Goal: Task Accomplishment & Management: Use online tool/utility

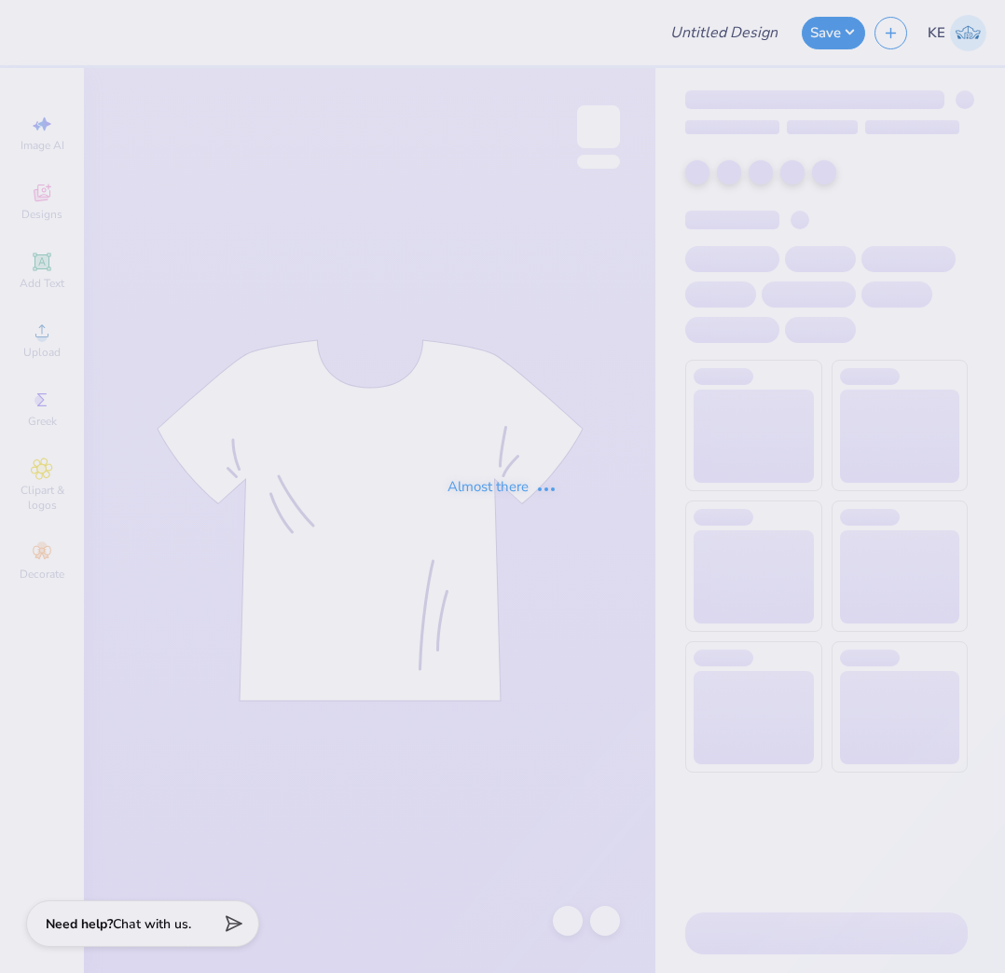
type input "[PERSON_NAME] Tee 2"
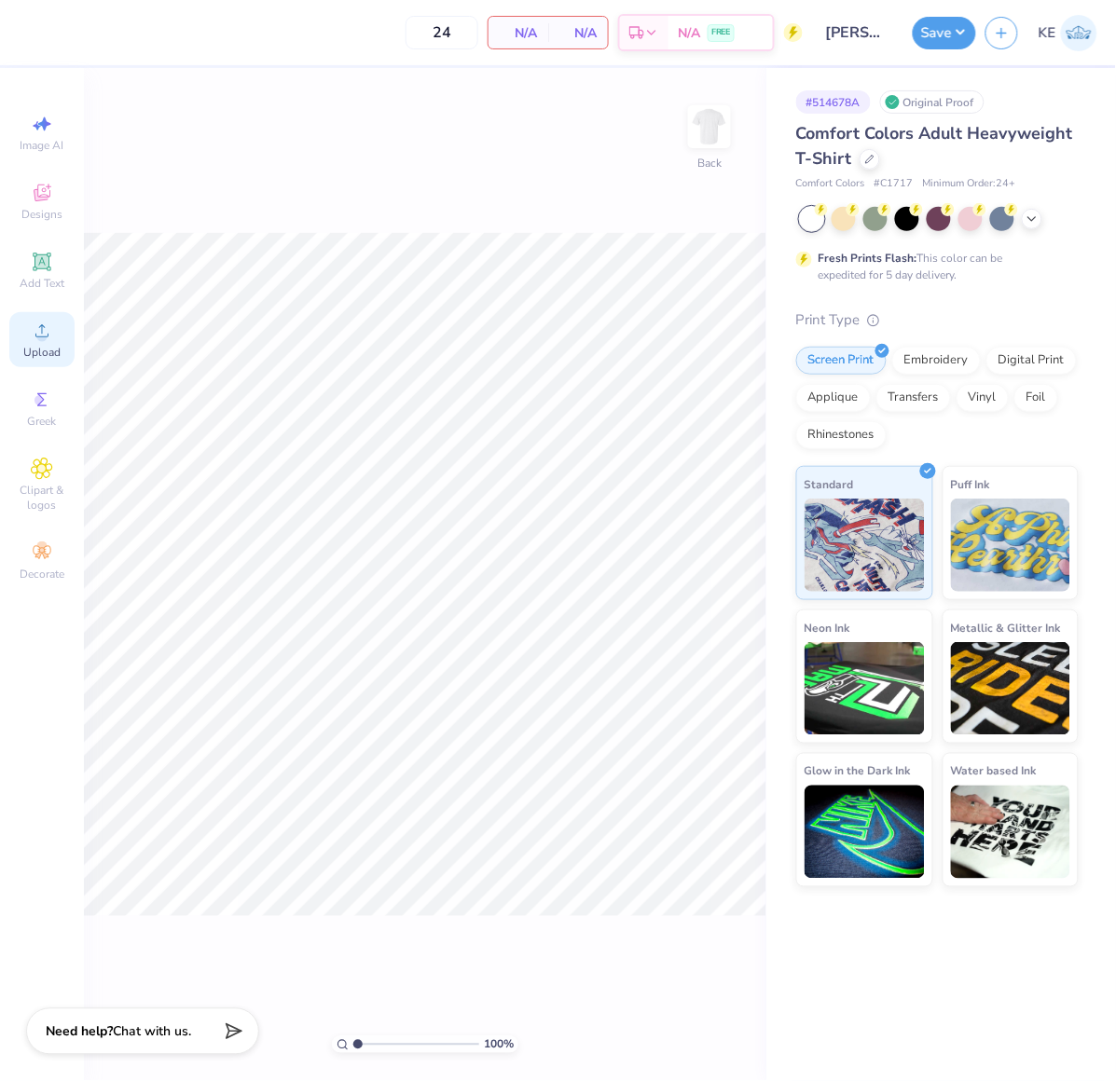
click at [14, 332] on div "Upload" at bounding box center [41, 339] width 65 height 55
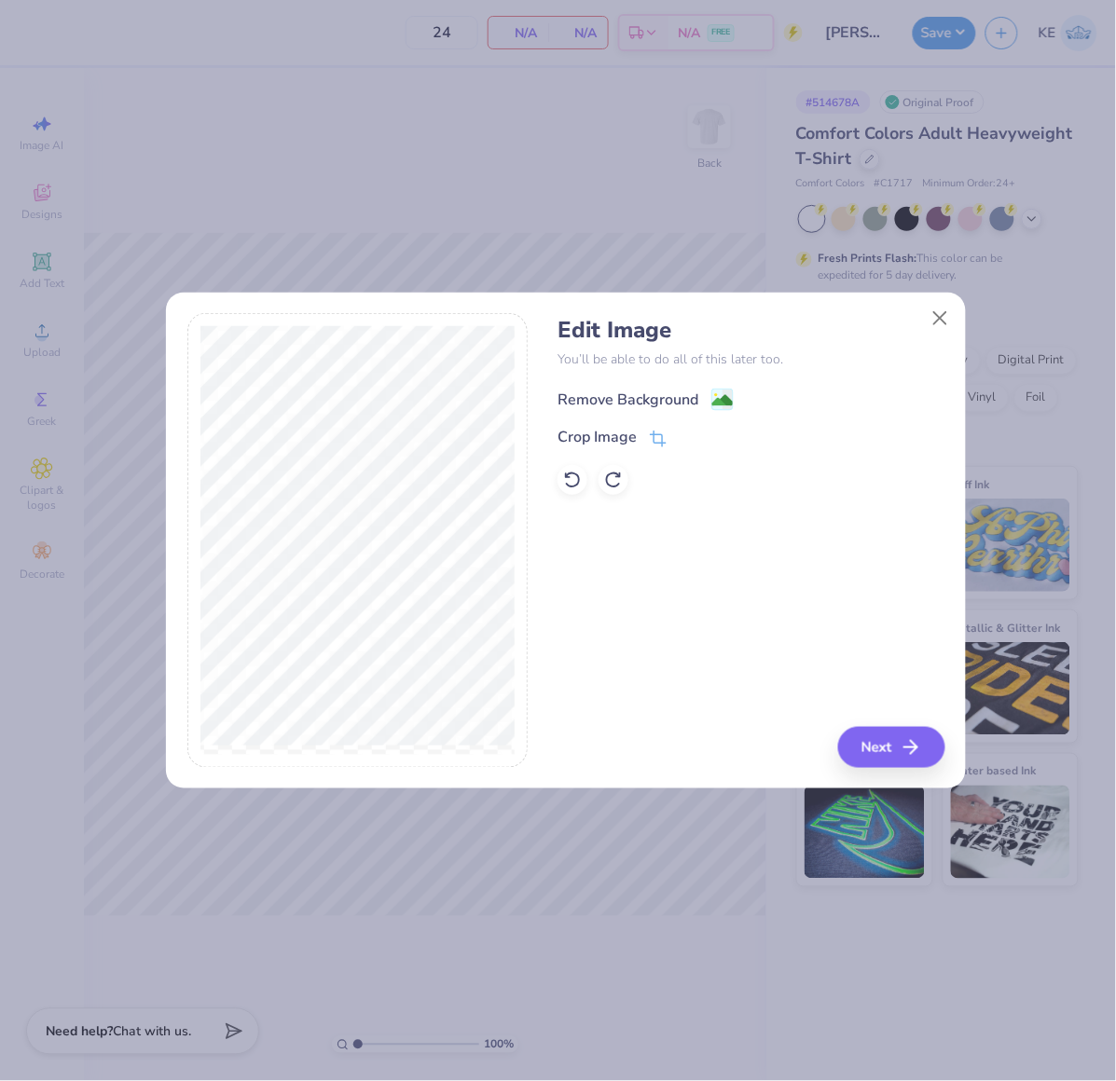
click at [664, 392] on div "Remove Background" at bounding box center [627, 400] width 141 height 22
click at [942, 317] on button "Close" at bounding box center [940, 317] width 35 height 35
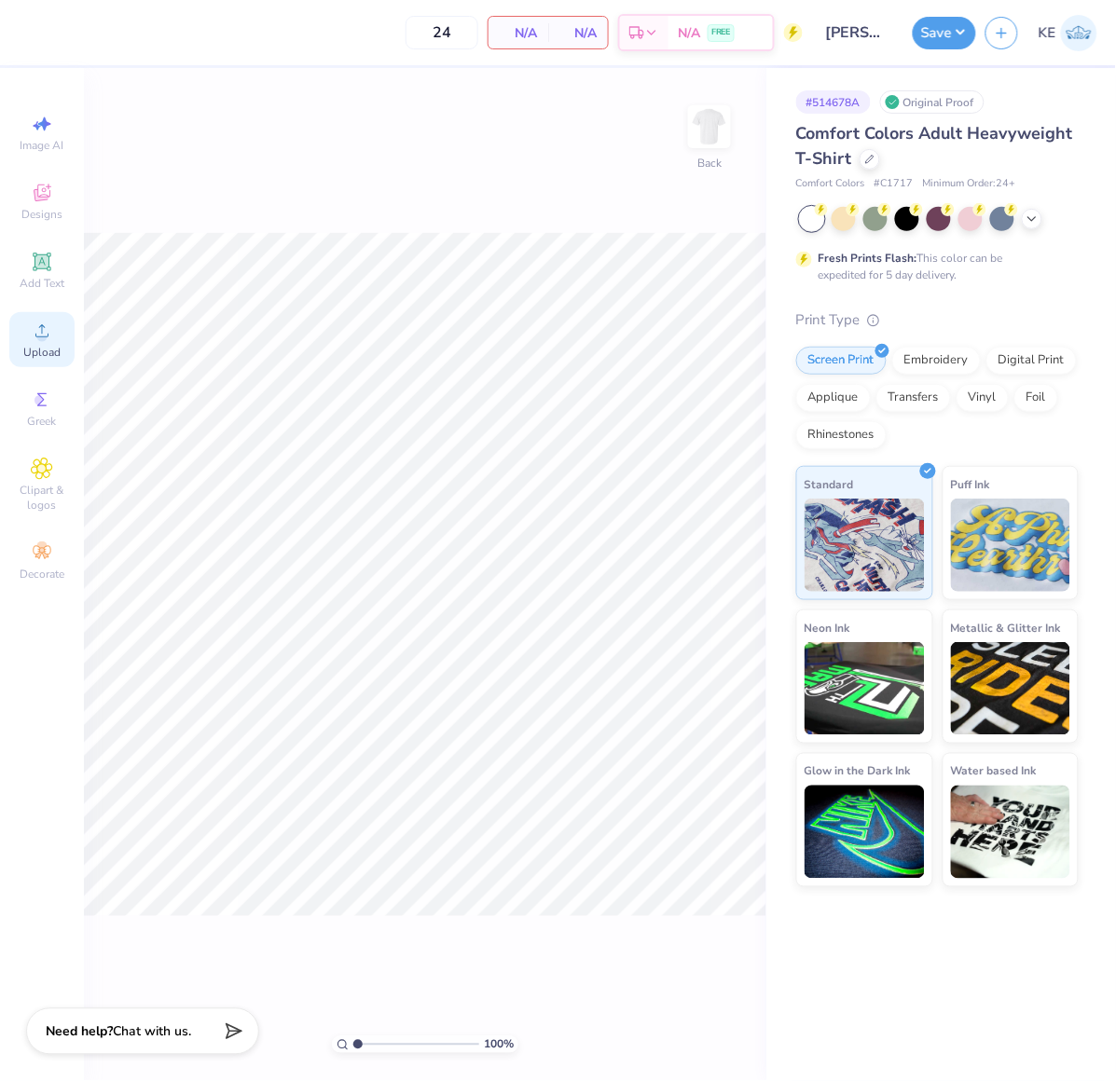
click at [38, 336] on circle at bounding box center [41, 337] width 10 height 10
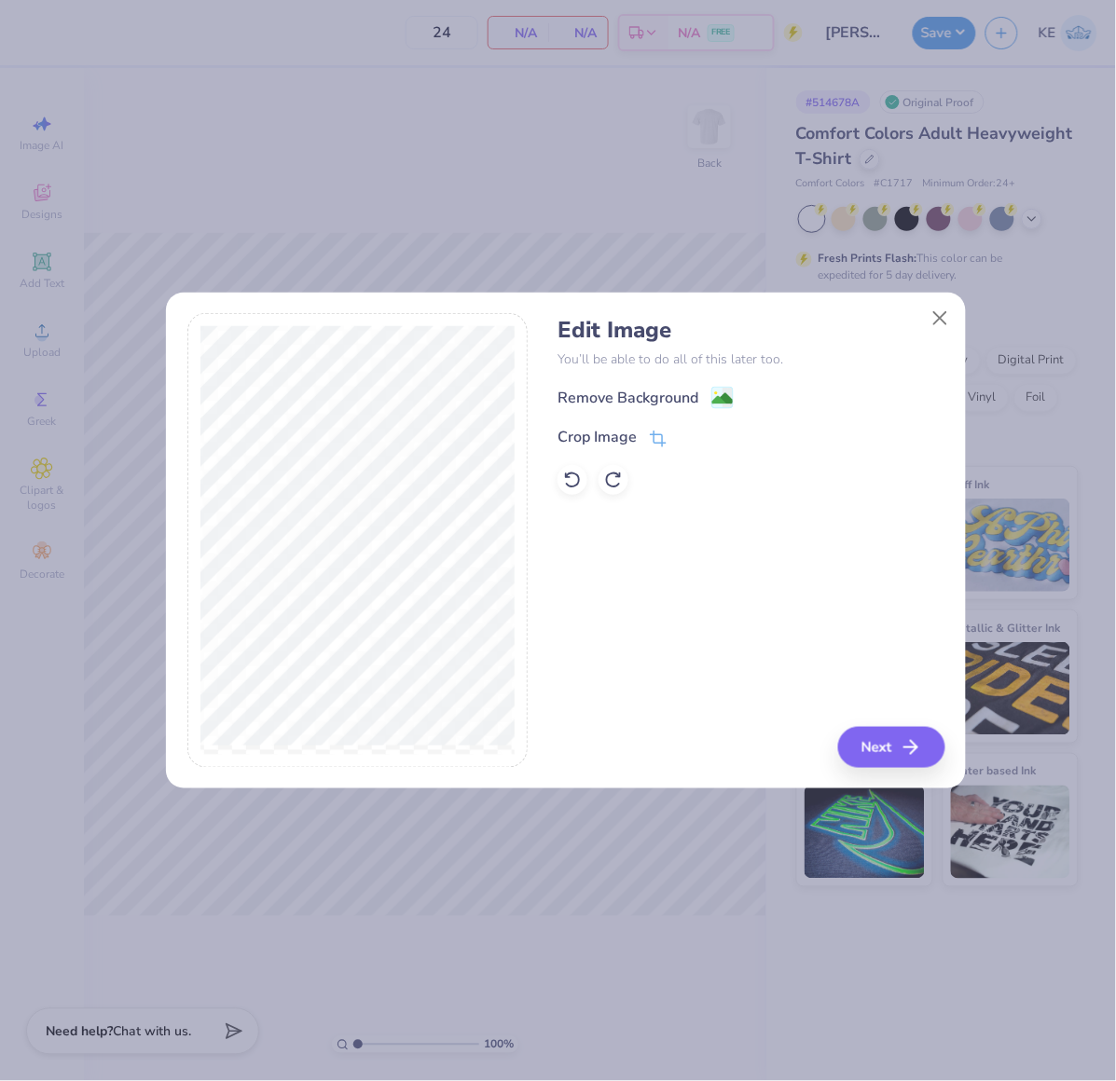
click at [961, 313] on div "Edit Image You’ll be able to do all of this later too. Remove Background Crop I…" at bounding box center [566, 550] width 800 height 475
click at [936, 321] on button "Close" at bounding box center [940, 317] width 35 height 35
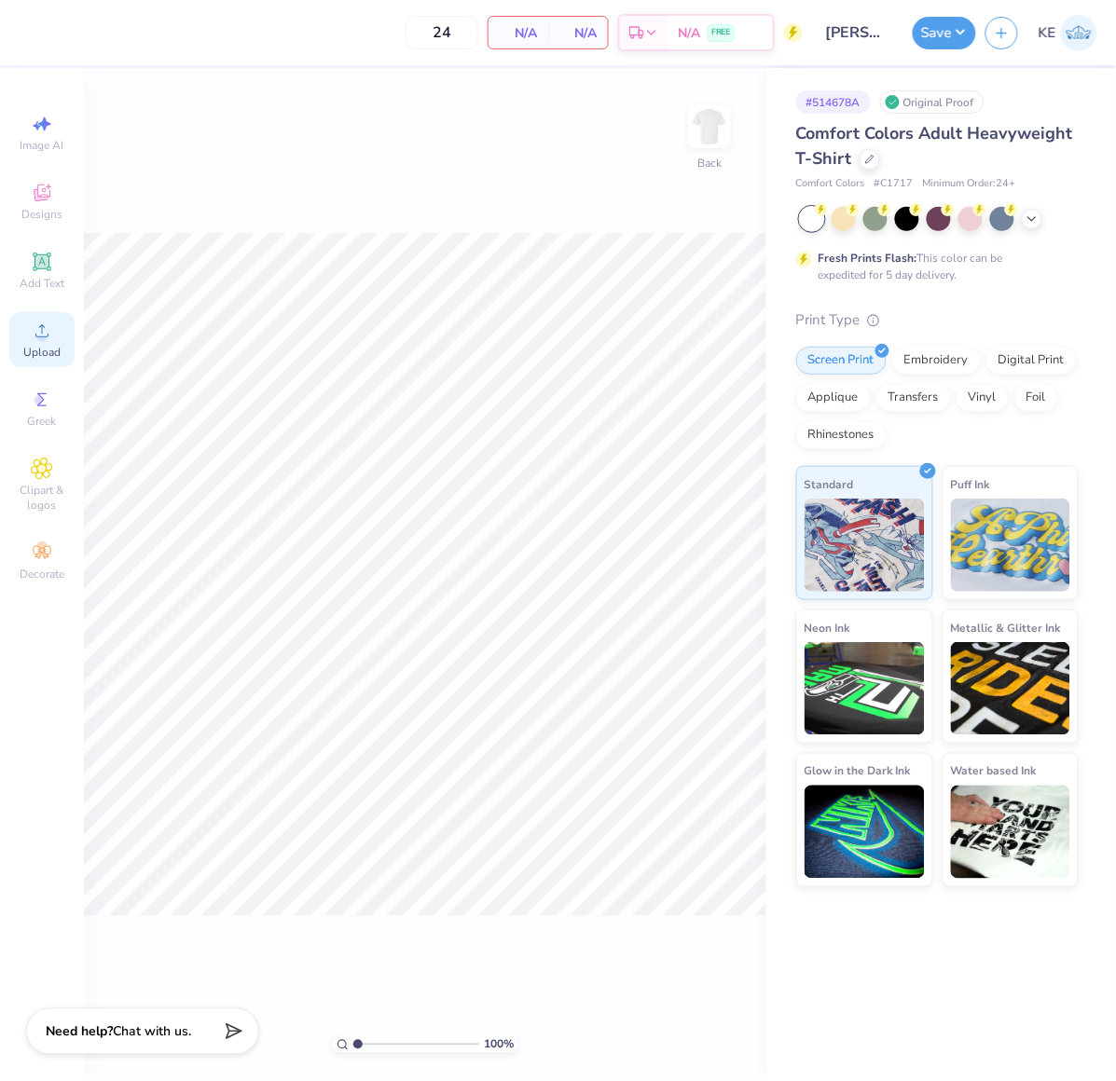
click at [22, 342] on div "Upload" at bounding box center [41, 339] width 65 height 55
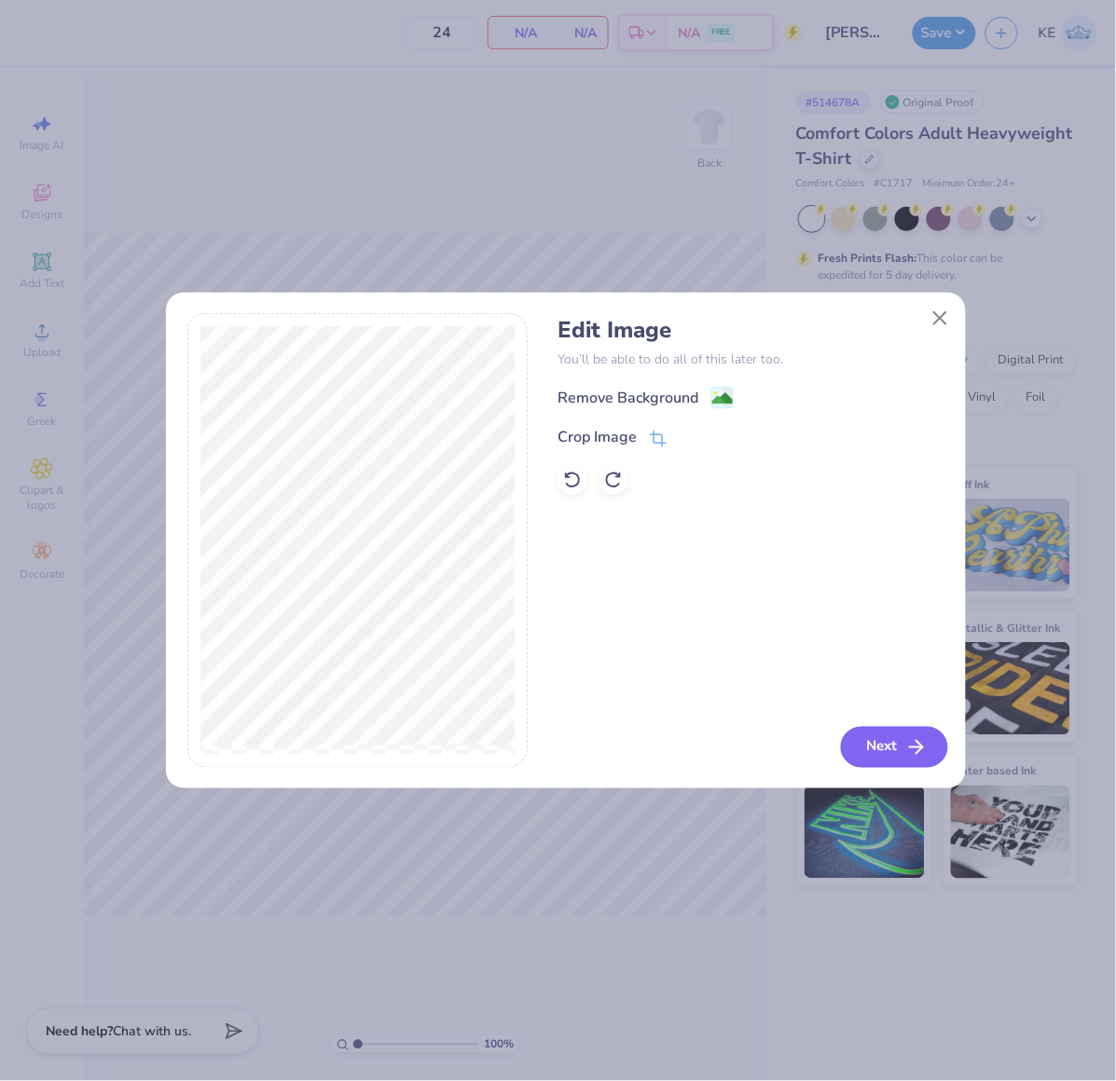
click at [919, 738] on icon "button" at bounding box center [916, 747] width 22 height 22
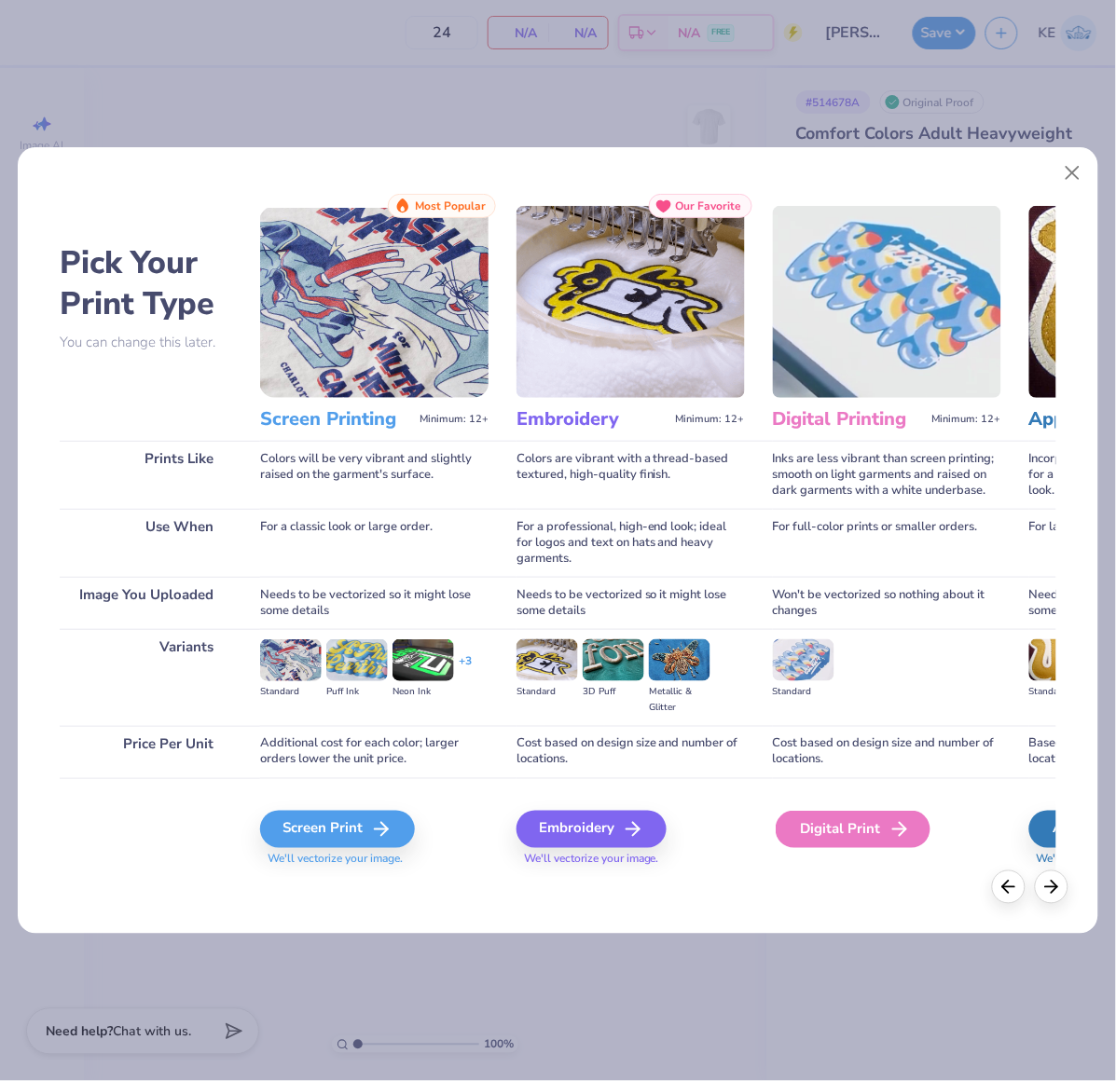
click at [874, 837] on div "Digital Print" at bounding box center [853, 829] width 155 height 37
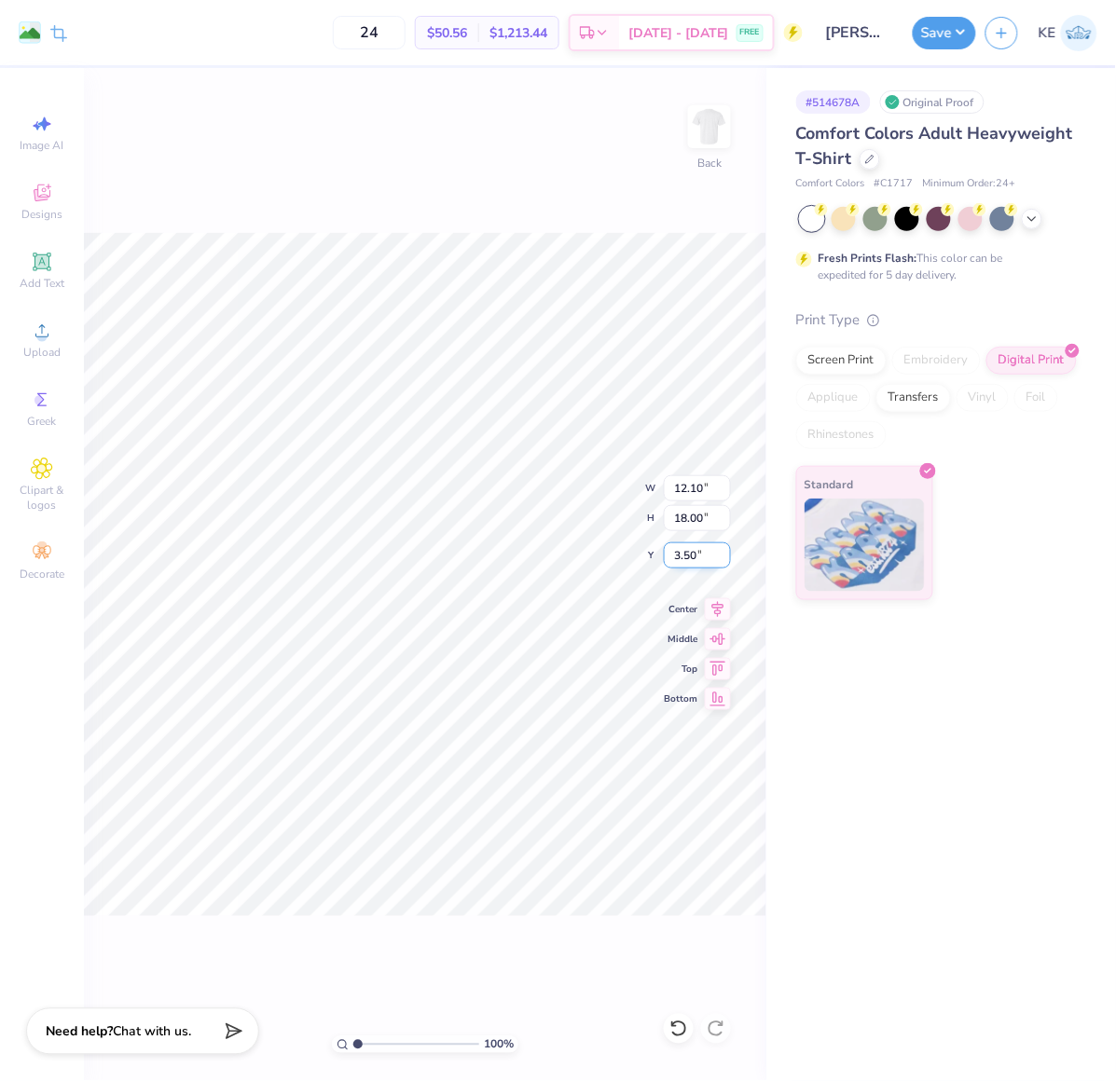
click at [693, 562] on input "3.50" at bounding box center [697, 555] width 67 height 26
type input "3.00"
click at [872, 724] on div "# 514678A Original Proof Comfort Colors Adult Heavyweight T-Shirt Comfort Color…" at bounding box center [941, 574] width 350 height 1013
click at [948, 30] on button "Save" at bounding box center [944, 30] width 63 height 33
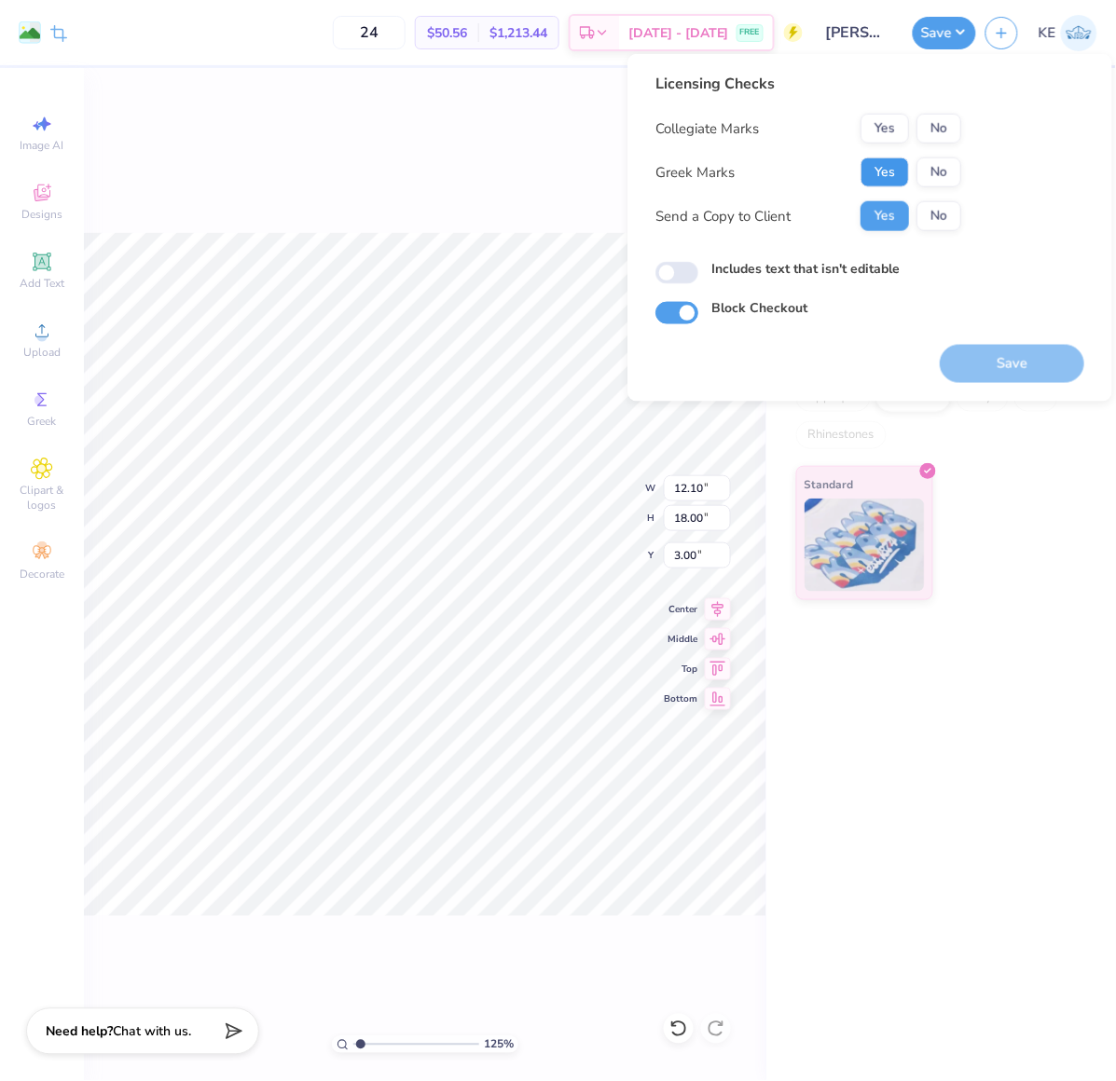
click at [884, 158] on button "Yes" at bounding box center [884, 173] width 48 height 30
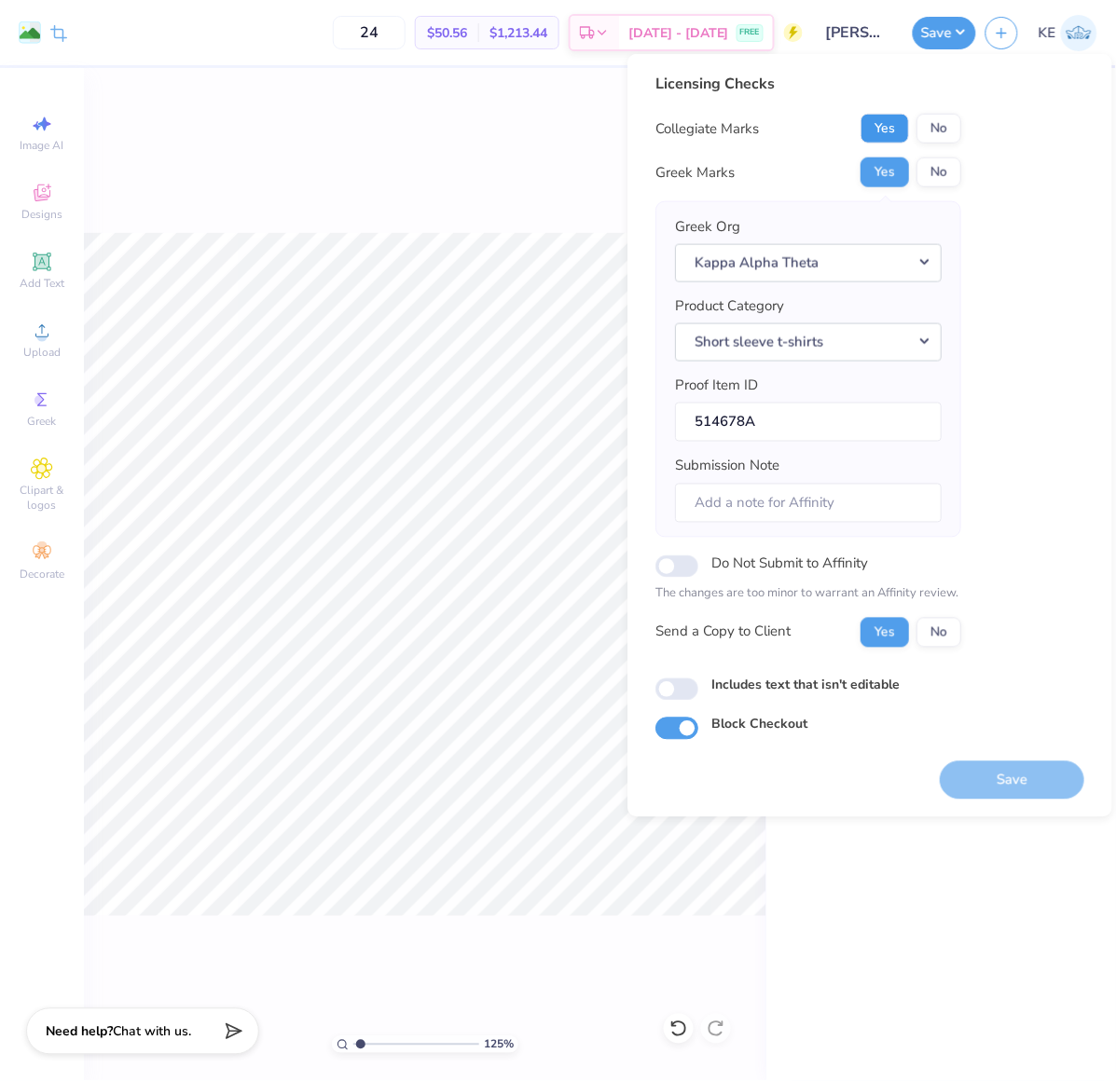
click at [897, 130] on button "Yes" at bounding box center [884, 129] width 48 height 30
click at [1004, 767] on button "Save" at bounding box center [1012, 780] width 144 height 38
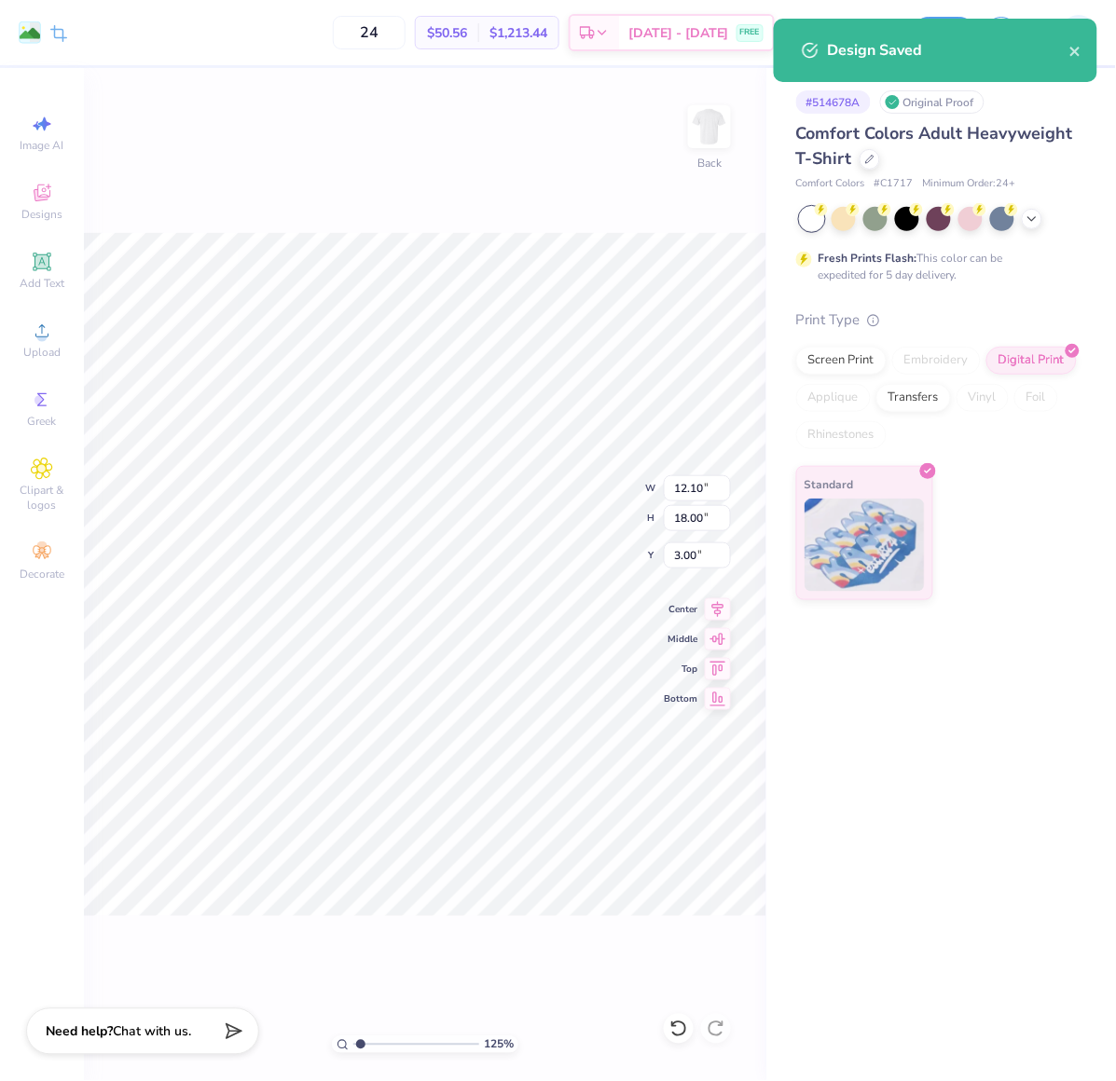
type input "1.24898773763972"
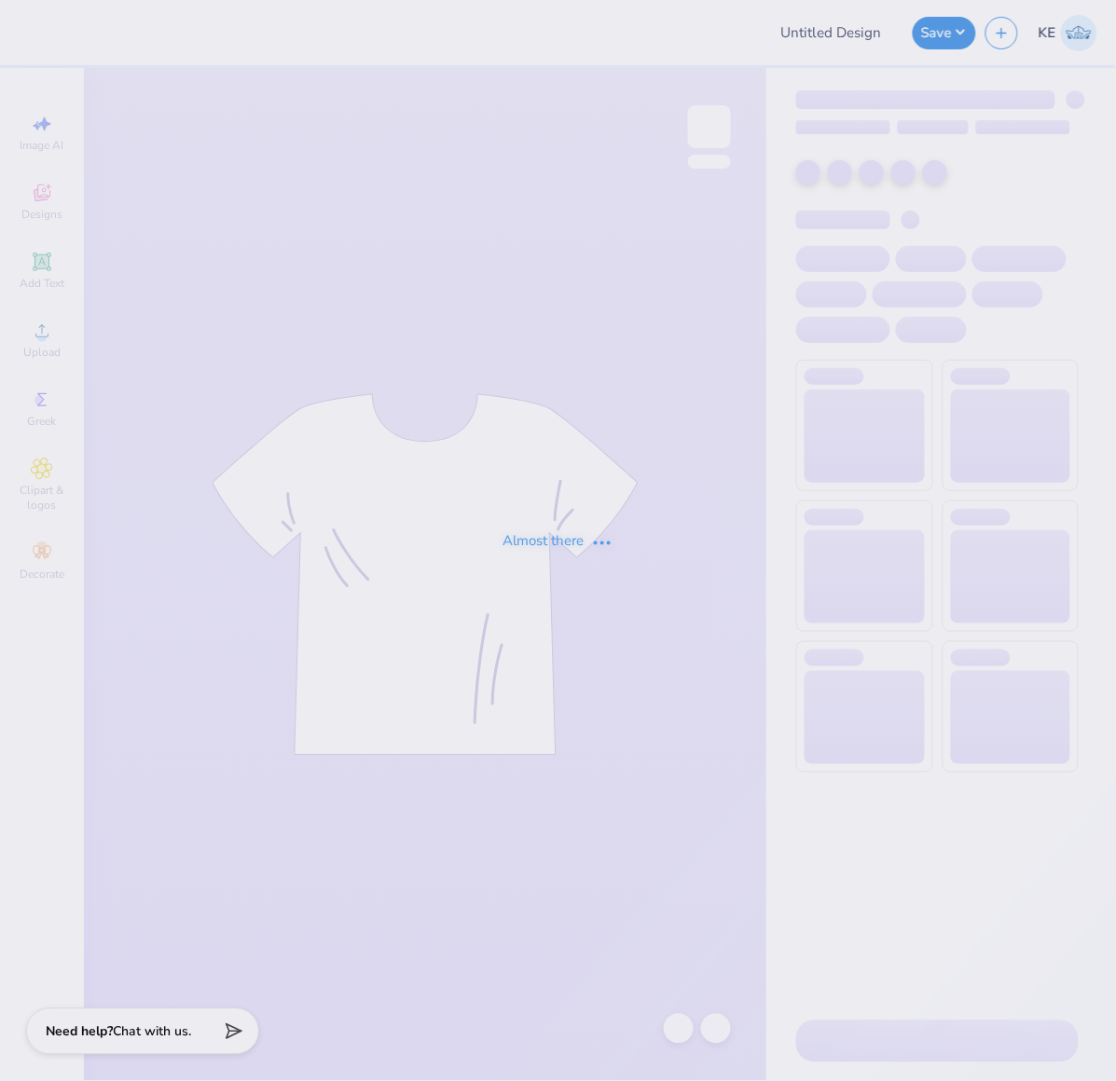
type input "SK Walk to End Alz"
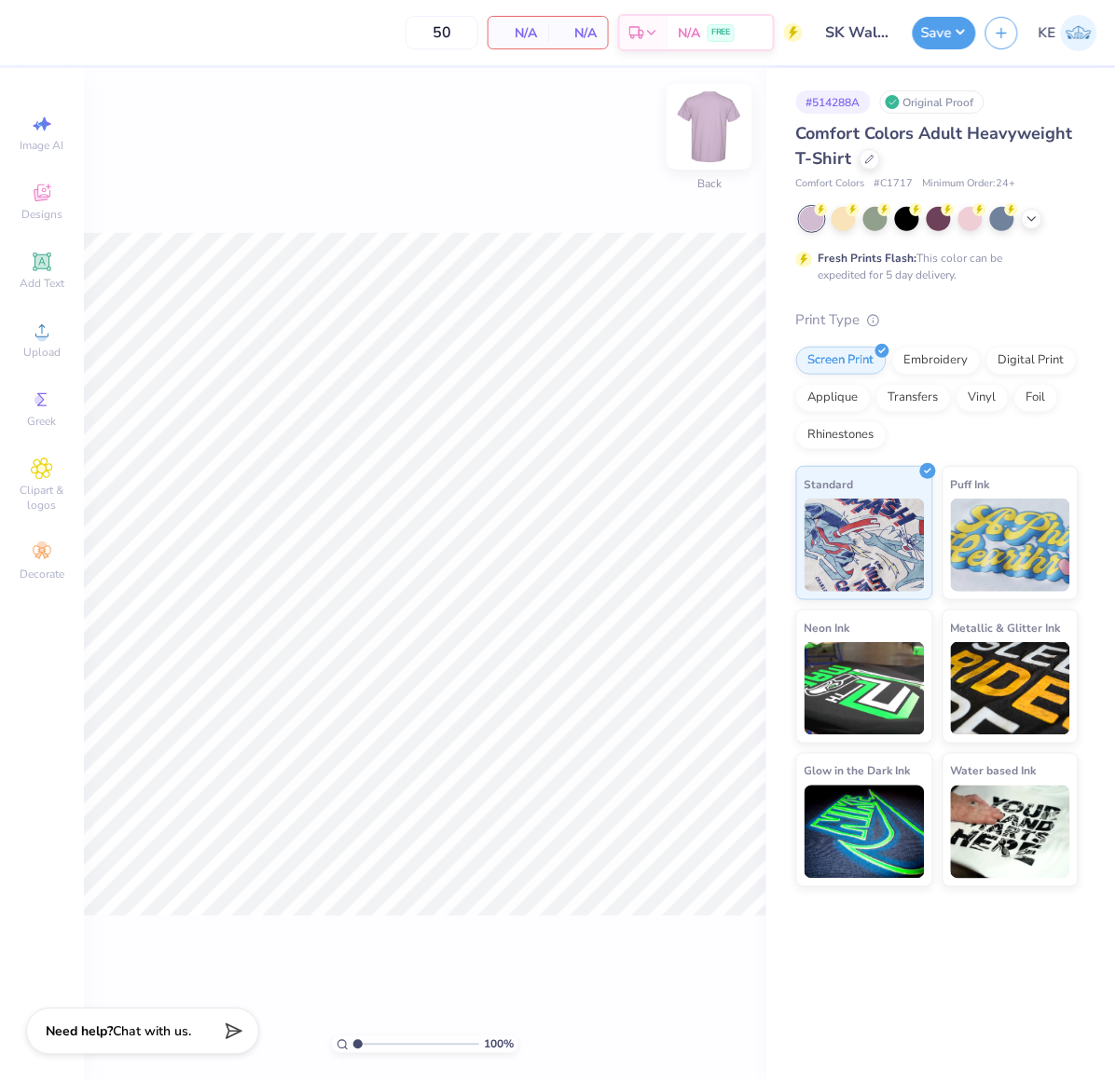
click at [709, 134] on img at bounding box center [709, 126] width 75 height 75
click at [23, 342] on div "Upload" at bounding box center [41, 339] width 65 height 55
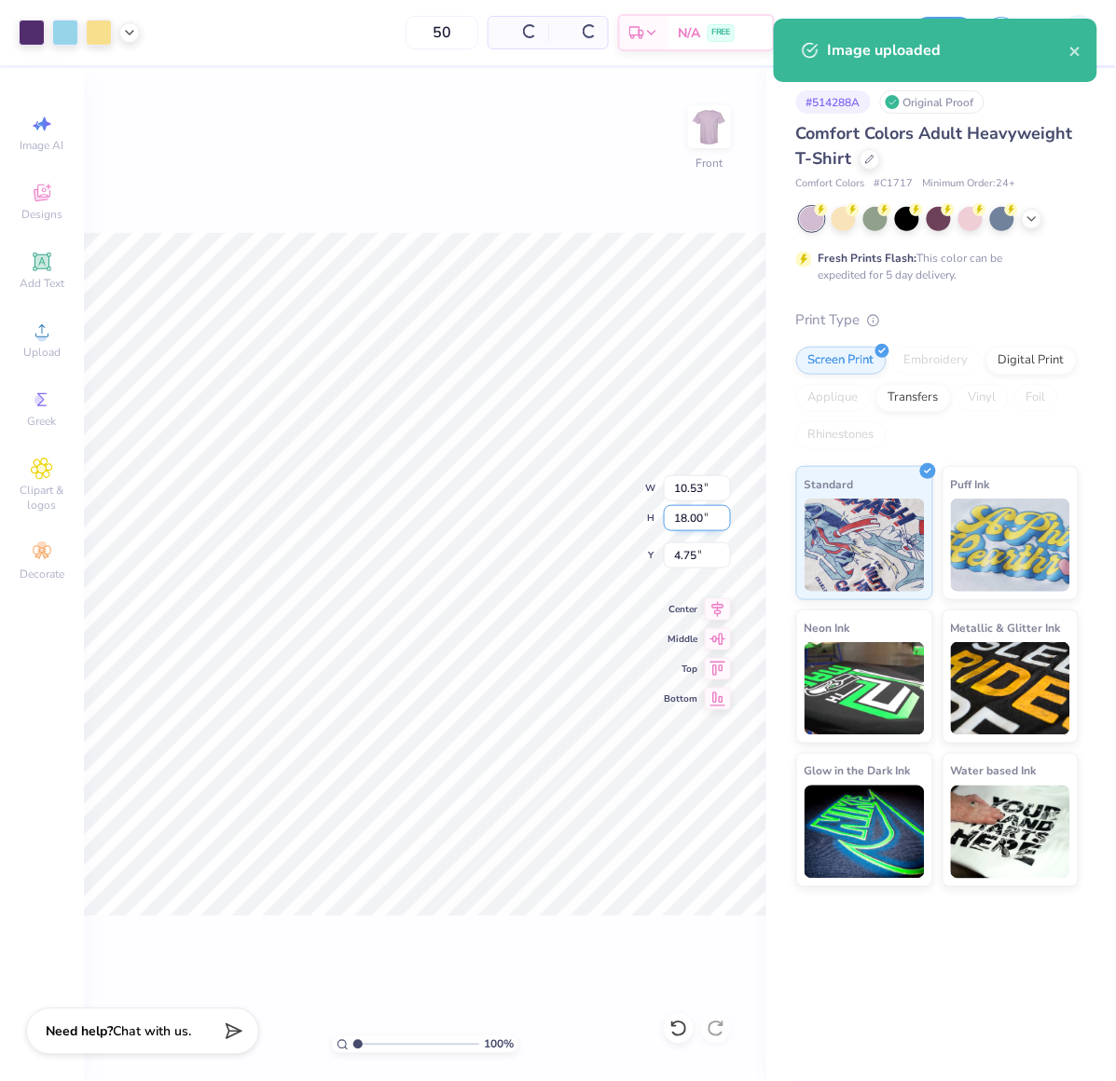
click at [690, 515] on input "18.00" at bounding box center [697, 518] width 67 height 26
type input "15"
type input "8.77"
type input "15.00"
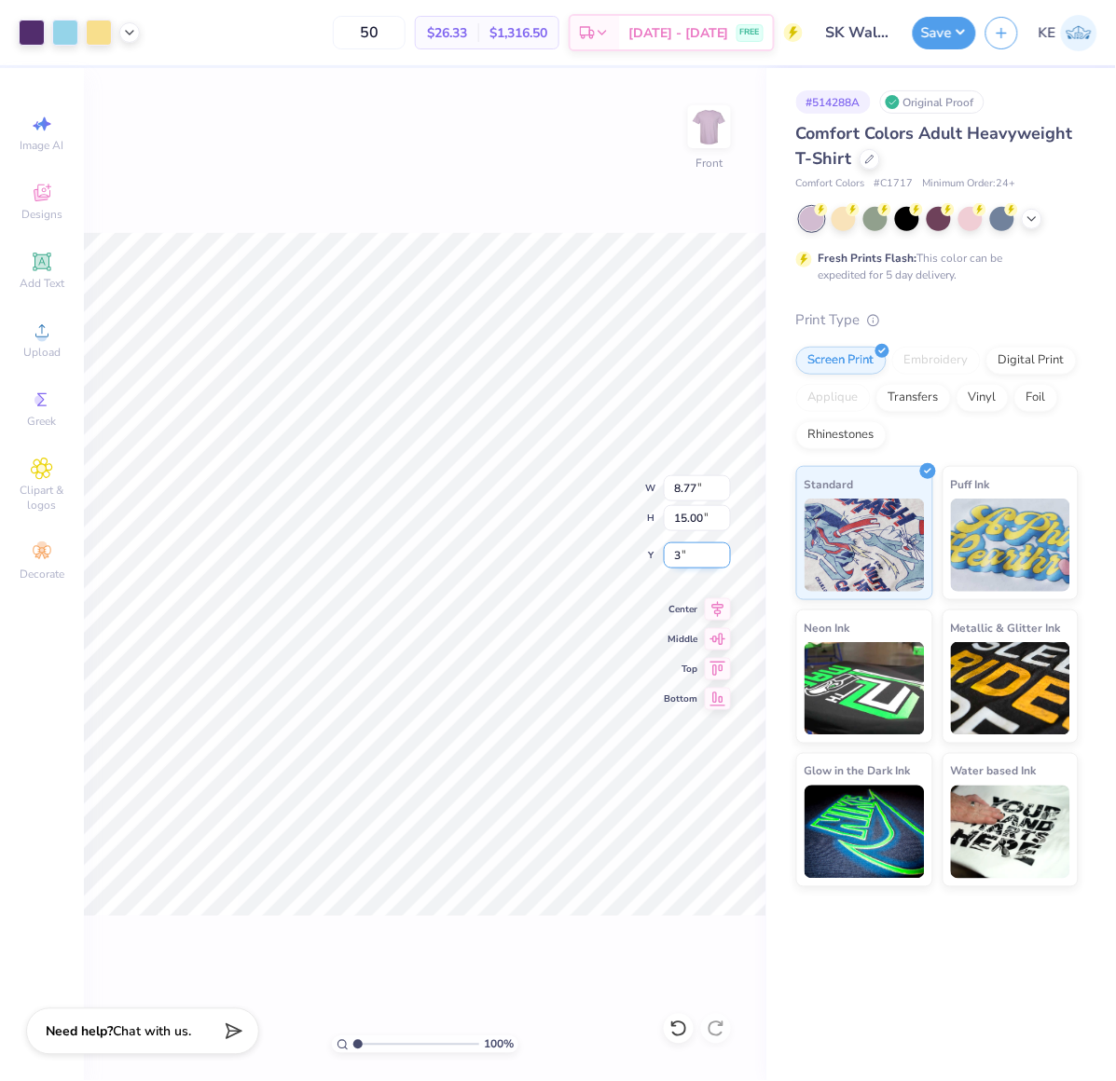
type input "3.00"
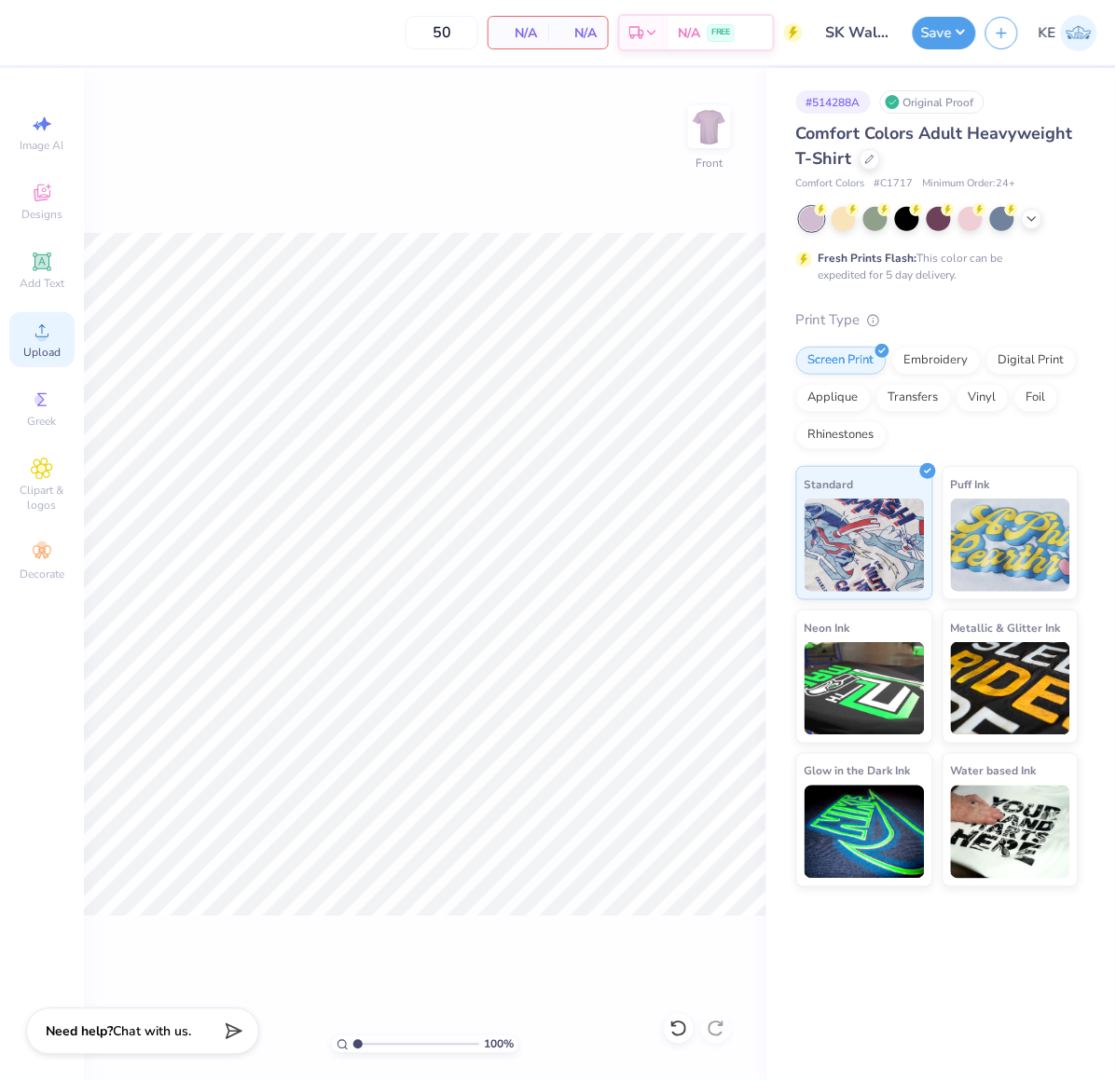
click at [31, 345] on div "Upload" at bounding box center [41, 339] width 65 height 55
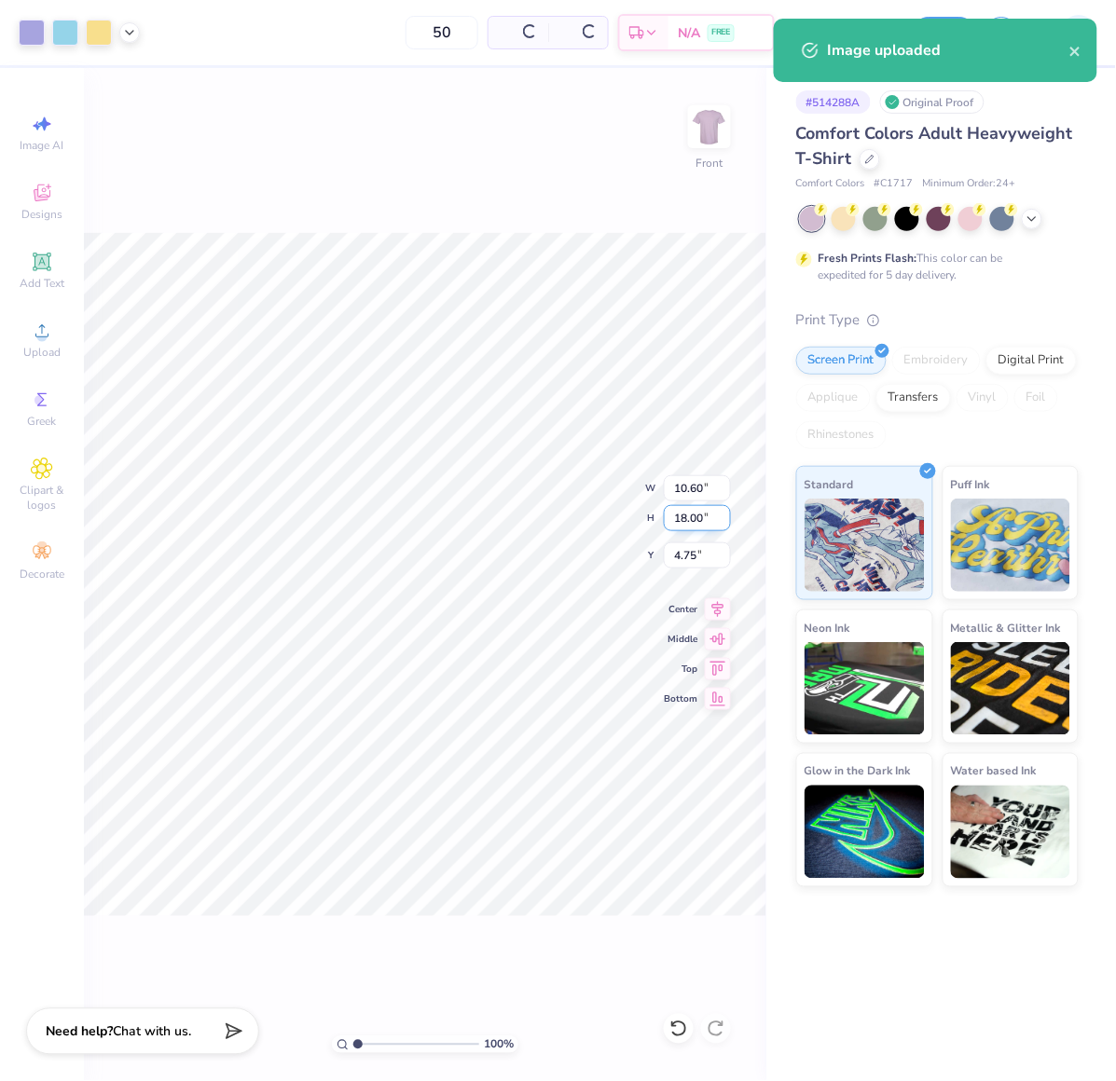
click at [687, 509] on input "18.00" at bounding box center [697, 518] width 67 height 26
type input "15"
type input "8.83"
type input "15.00"
click at [690, 552] on input "6.25" at bounding box center [697, 555] width 67 height 26
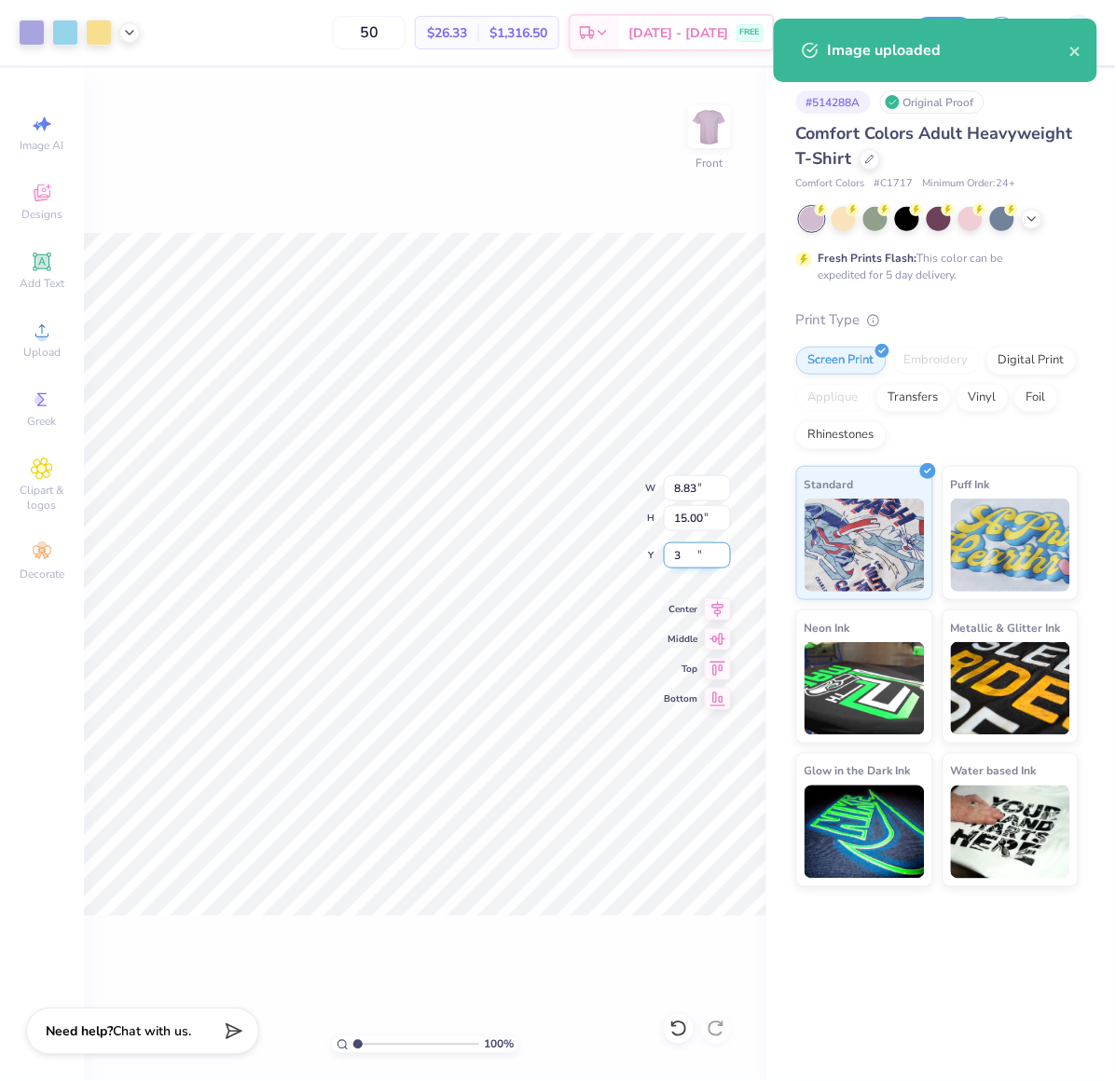
type input "3.00"
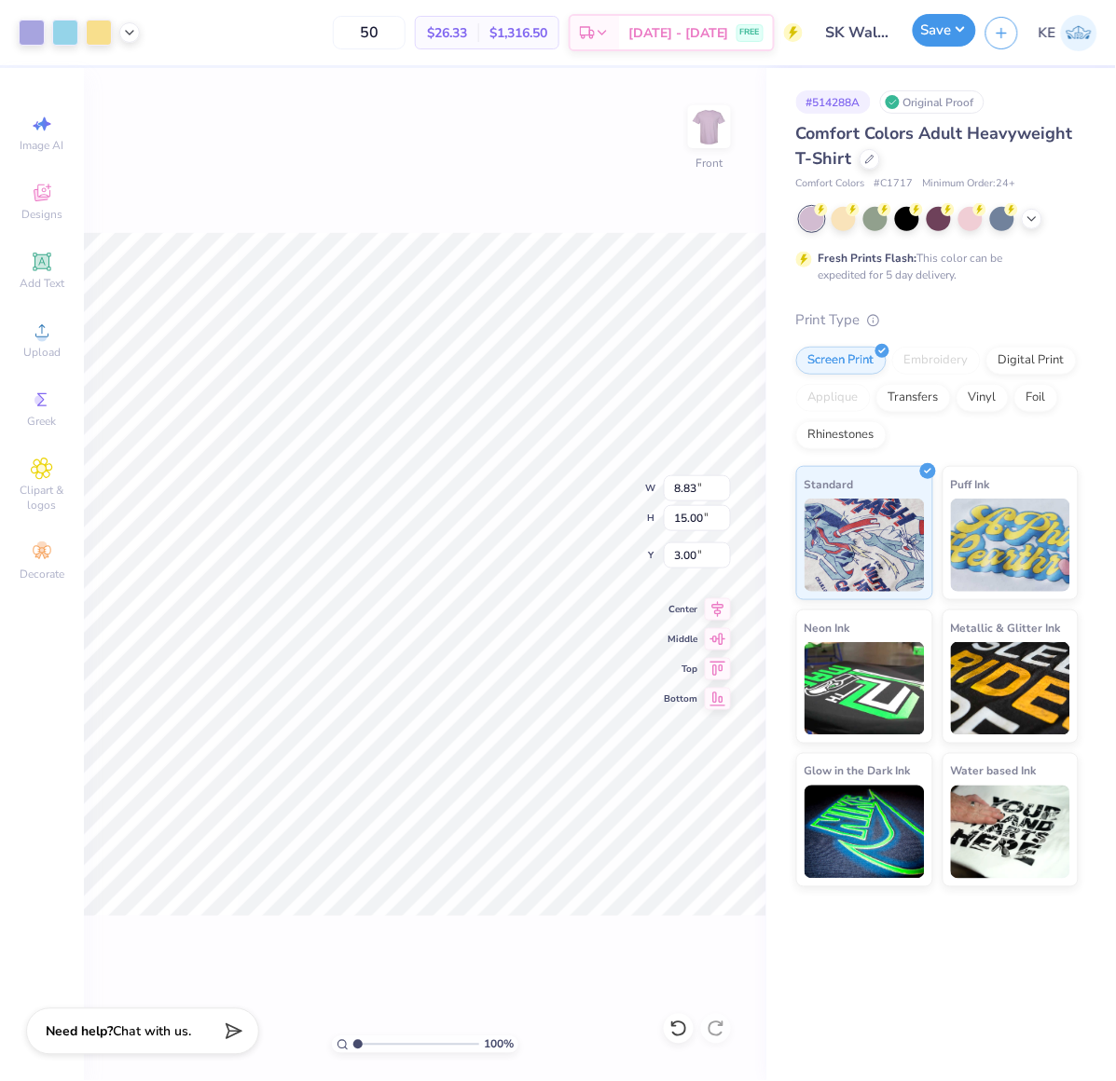
click at [943, 33] on button "Save" at bounding box center [944, 30] width 63 height 33
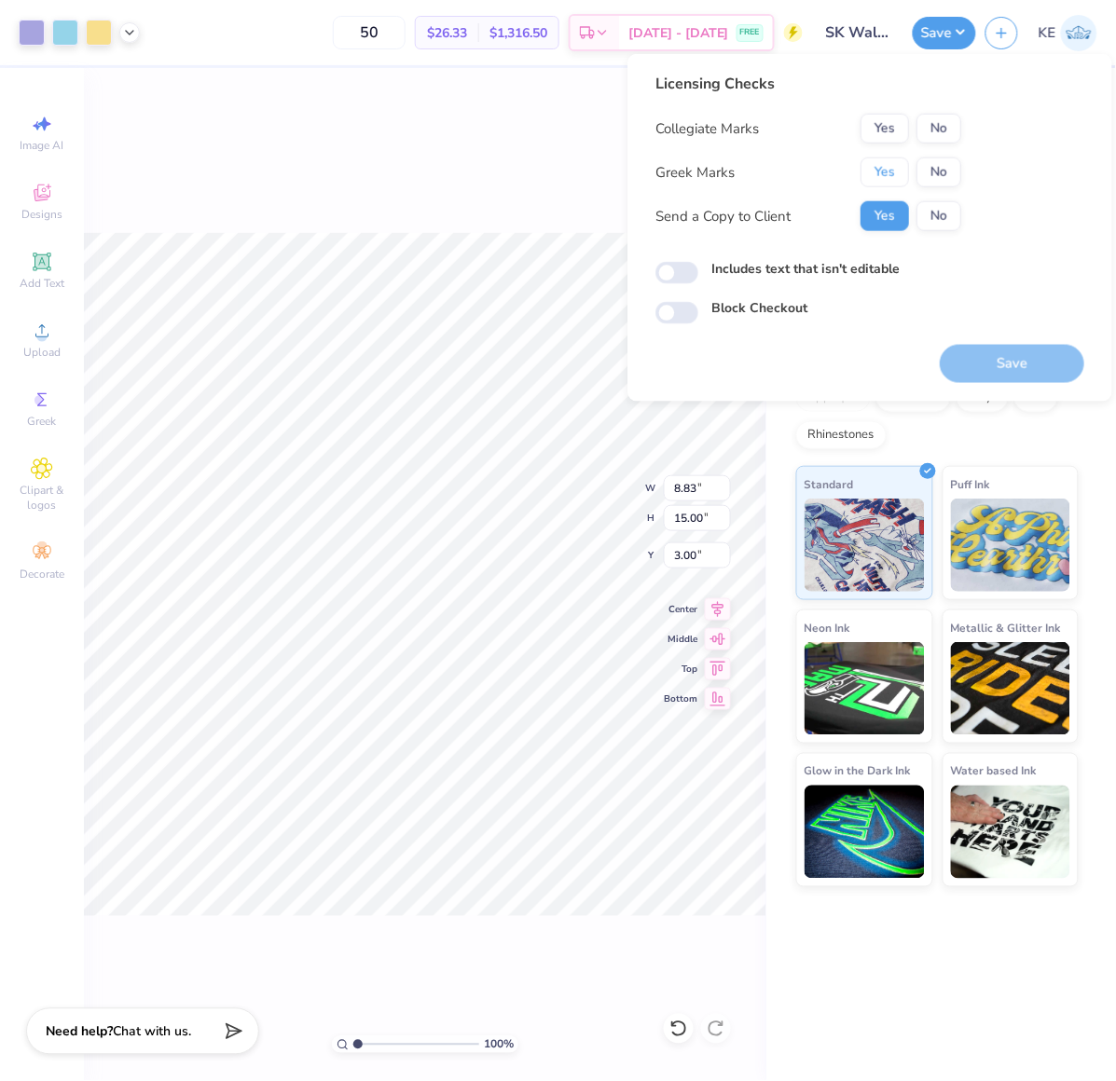
drag, startPoint x: 897, startPoint y: 163, endPoint x: 902, endPoint y: 144, distance: 19.5
click at [897, 163] on button "Yes" at bounding box center [884, 173] width 48 height 30
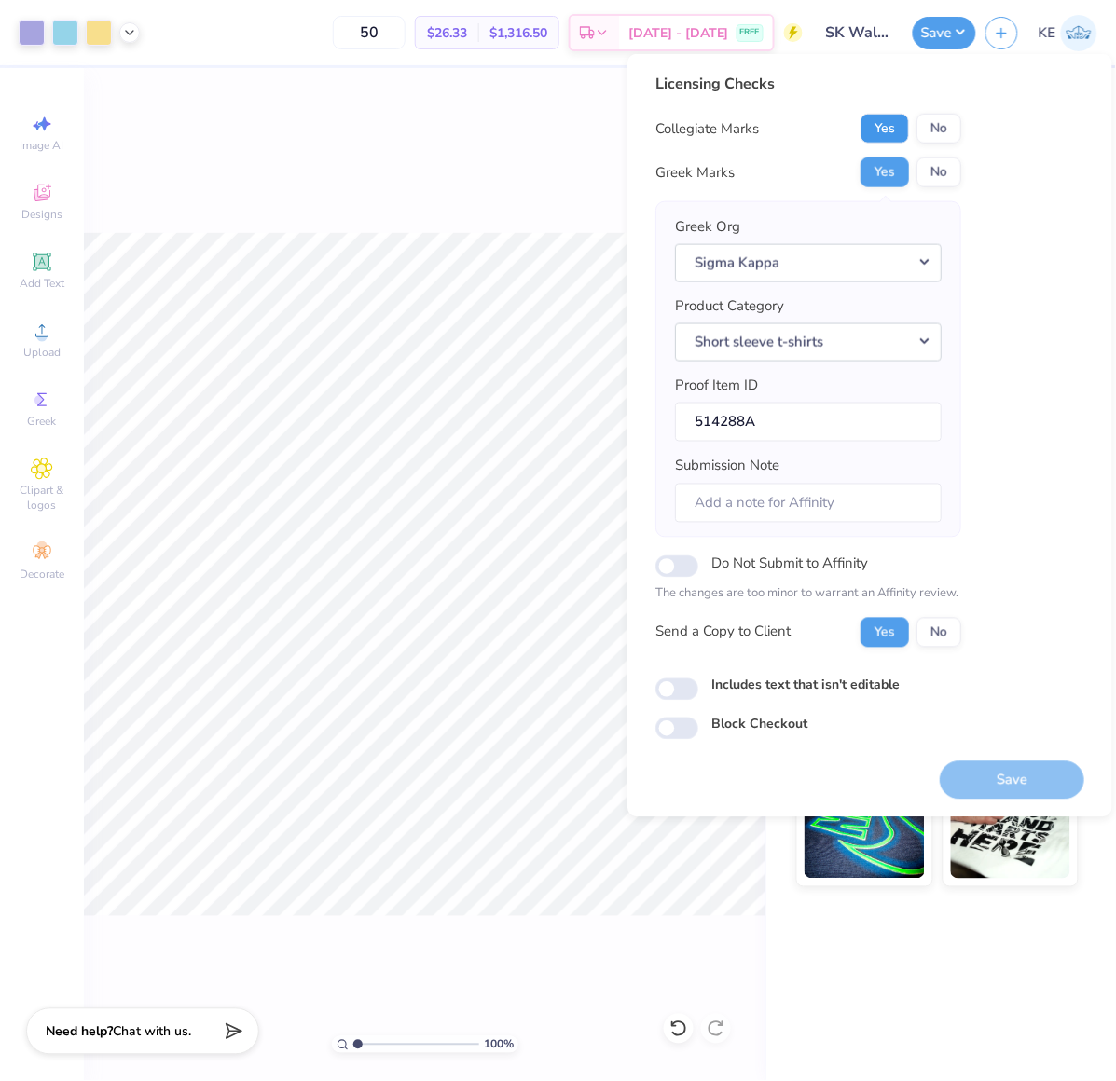
click at [893, 121] on button "Yes" at bounding box center [884, 129] width 48 height 30
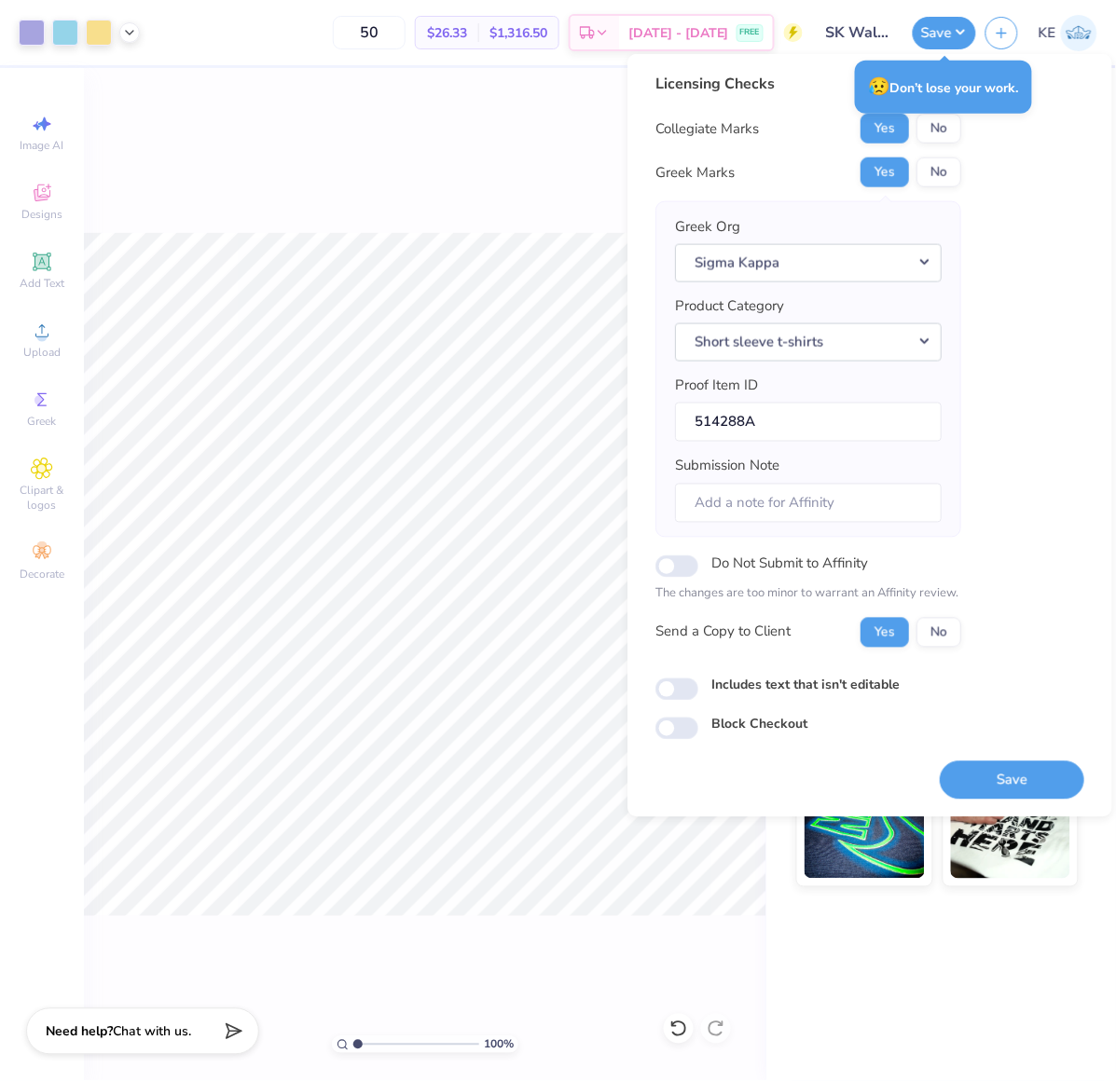
drag, startPoint x: 1041, startPoint y: 305, endPoint x: 1005, endPoint y: 214, distance: 97.4
click at [1039, 300] on div "Licensing Checks Collegiate Marks Yes No Greek Marks Yes No Greek Org Sigma Kap…" at bounding box center [869, 406] width 429 height 667
click at [943, 128] on button "No" at bounding box center [938, 129] width 45 height 30
click at [1027, 300] on div "Licensing Checks Collegiate Marks Yes No Greek Marks Yes No Greek Org Sigma Kap…" at bounding box center [869, 406] width 429 height 667
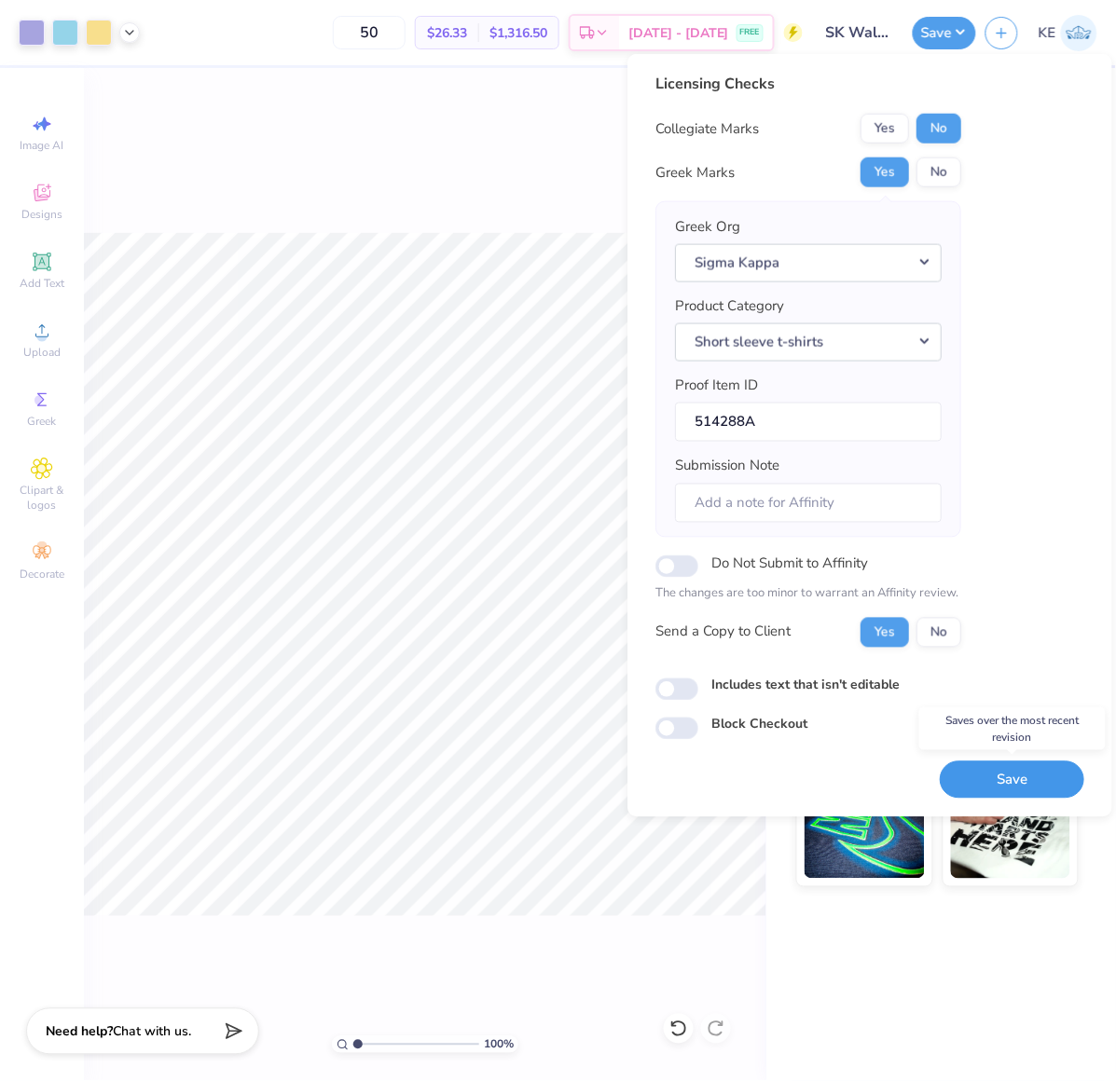
click at [1029, 784] on button "Save" at bounding box center [1012, 780] width 144 height 38
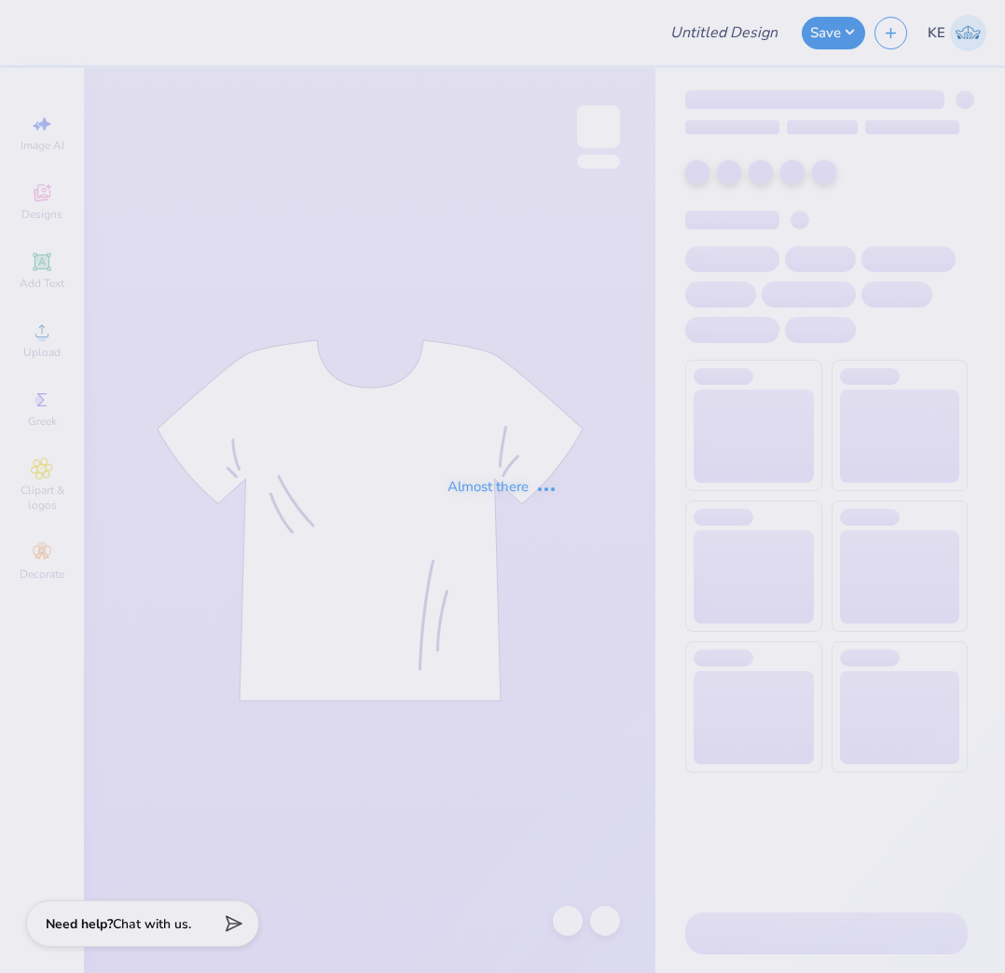
type input "Hot Air Balloon"
